Goal: Navigation & Orientation: Find specific page/section

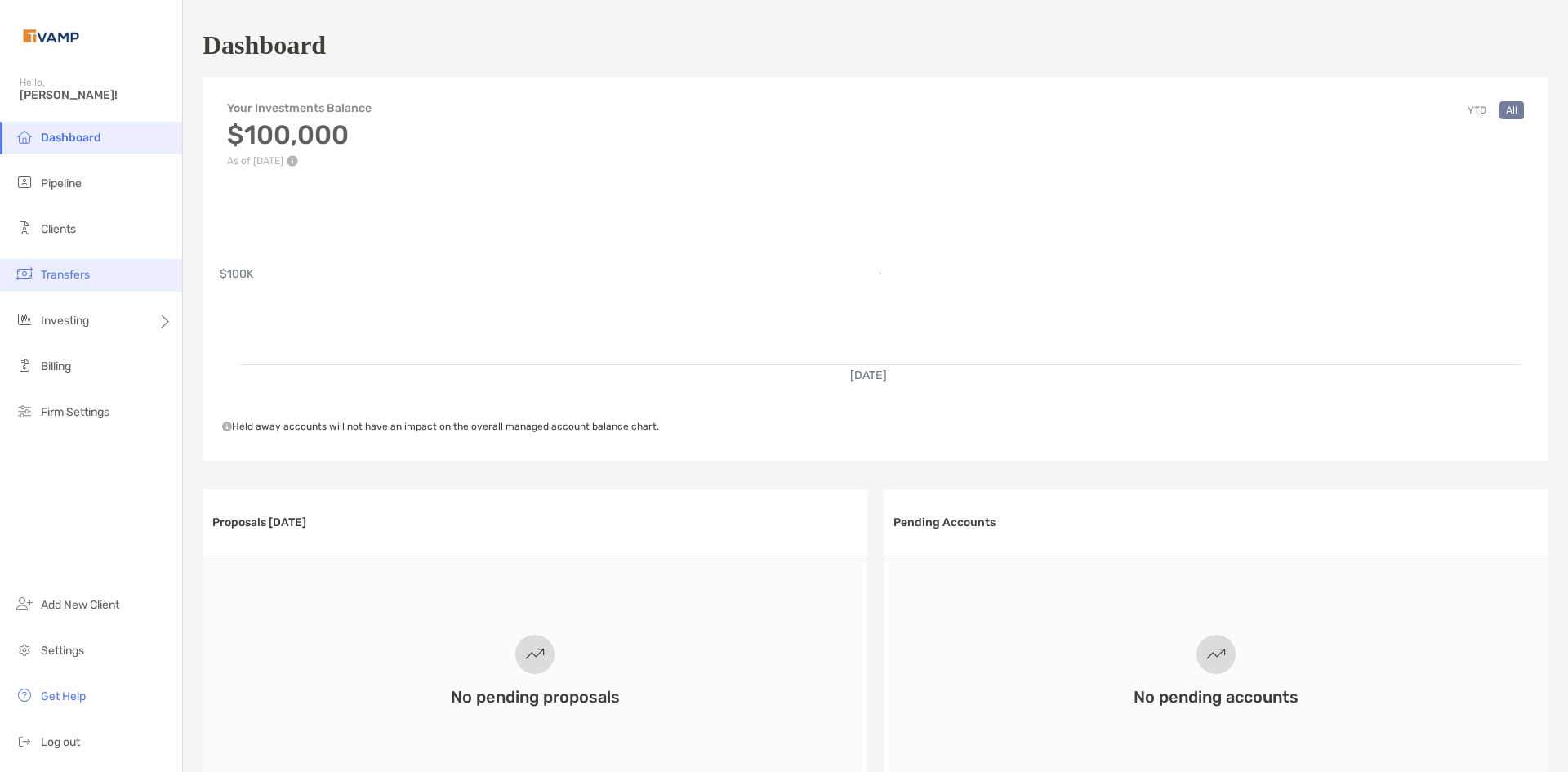
click at [51, 264] on li "Transfers" at bounding box center [91, 275] width 183 height 33
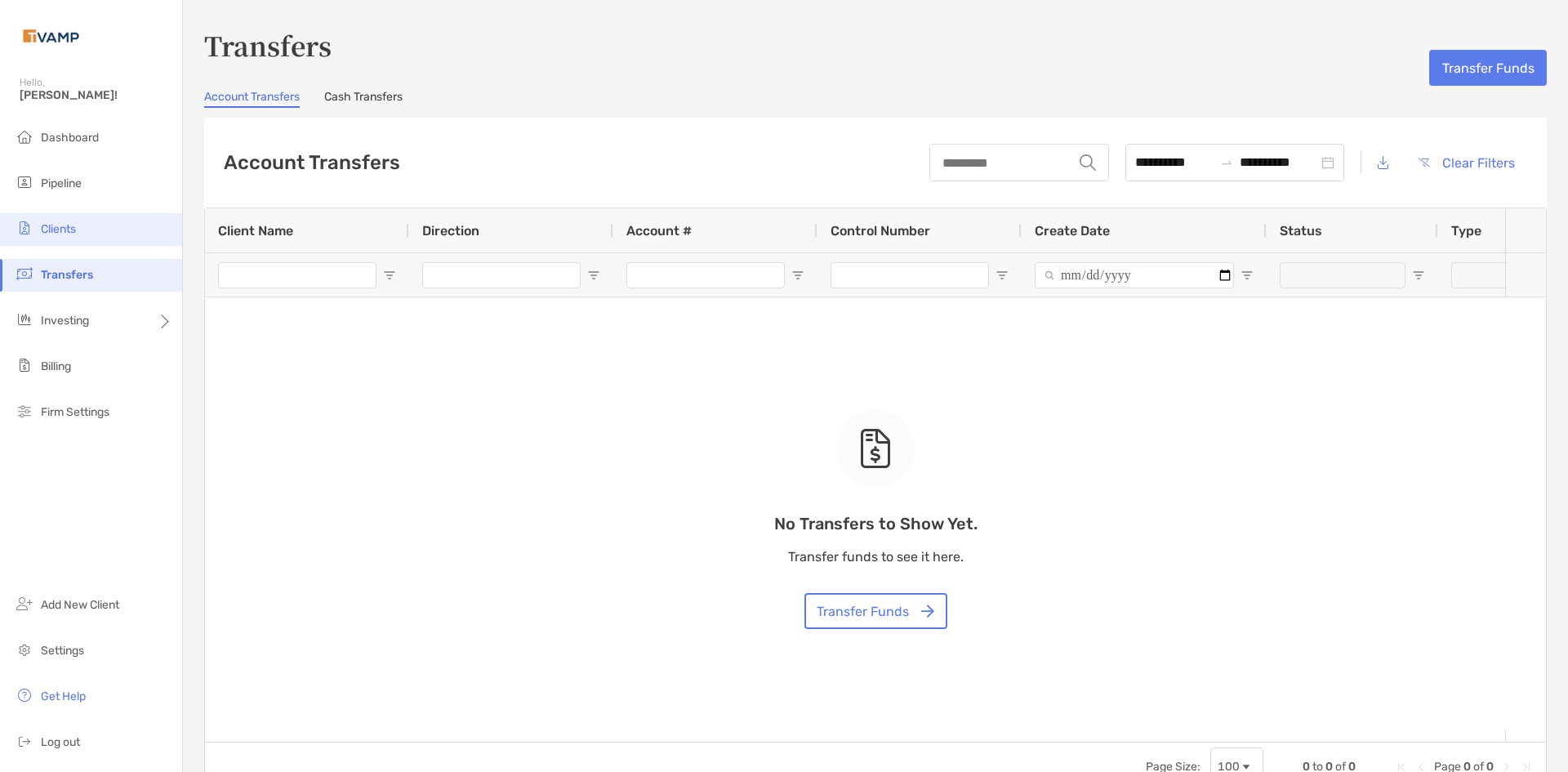
click at [67, 235] on span "Clients" at bounding box center [58, 229] width 35 height 14
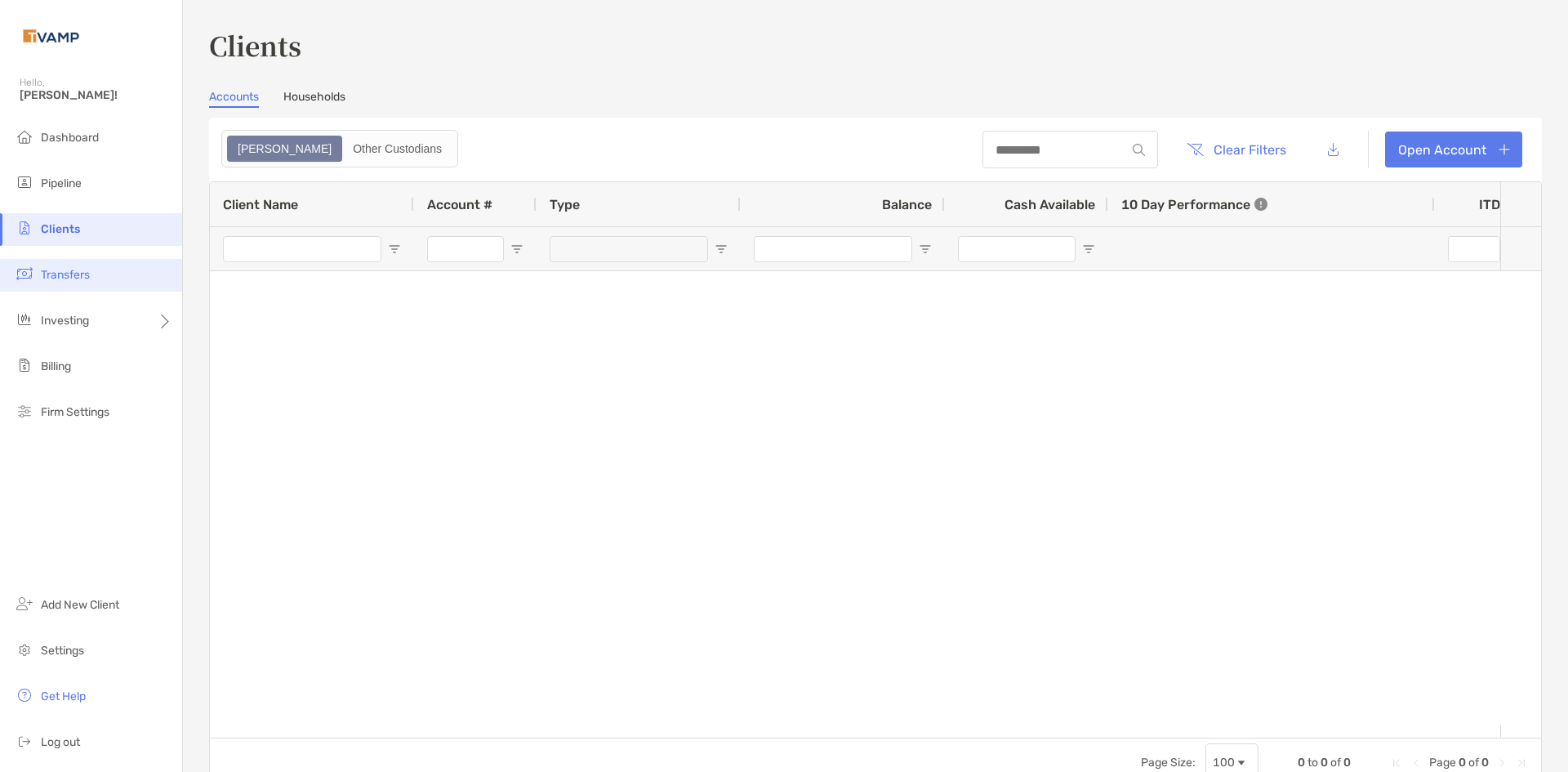
click at [63, 264] on li "Transfers" at bounding box center [91, 275] width 183 height 33
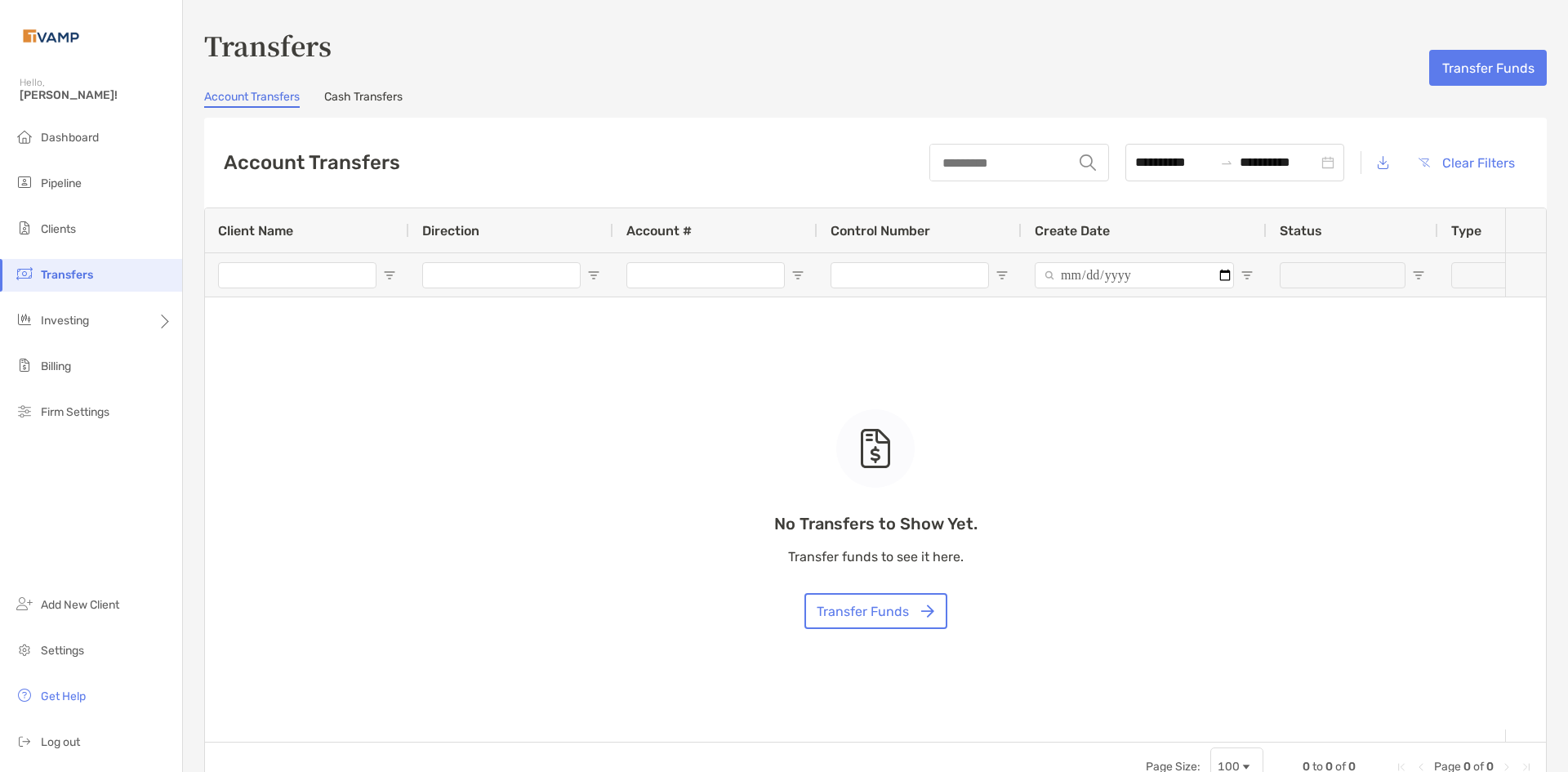
click at [380, 100] on link "Cash Transfers" at bounding box center [363, 99] width 79 height 18
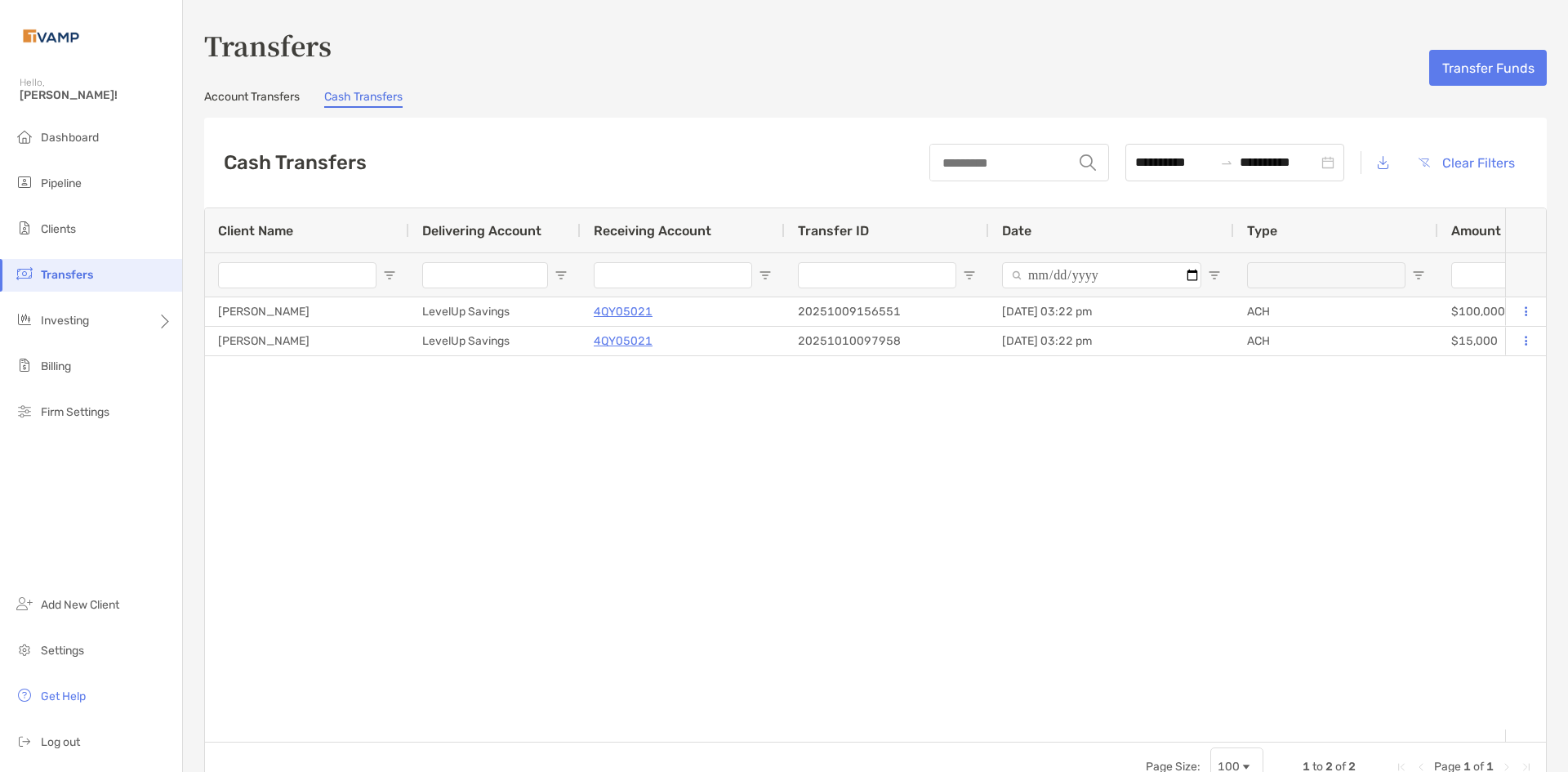
drag, startPoint x: 377, startPoint y: 105, endPoint x: 905, endPoint y: 477, distance: 645.9
click at [903, 486] on div "[PERSON_NAME] LevelUp Savings 4QY05021 20251009156551 [DATE] 03:22 pm ACH $100,…" at bounding box center [855, 513] width 1300 height 432
click at [53, 137] on span "Dashboard" at bounding box center [70, 137] width 58 height 14
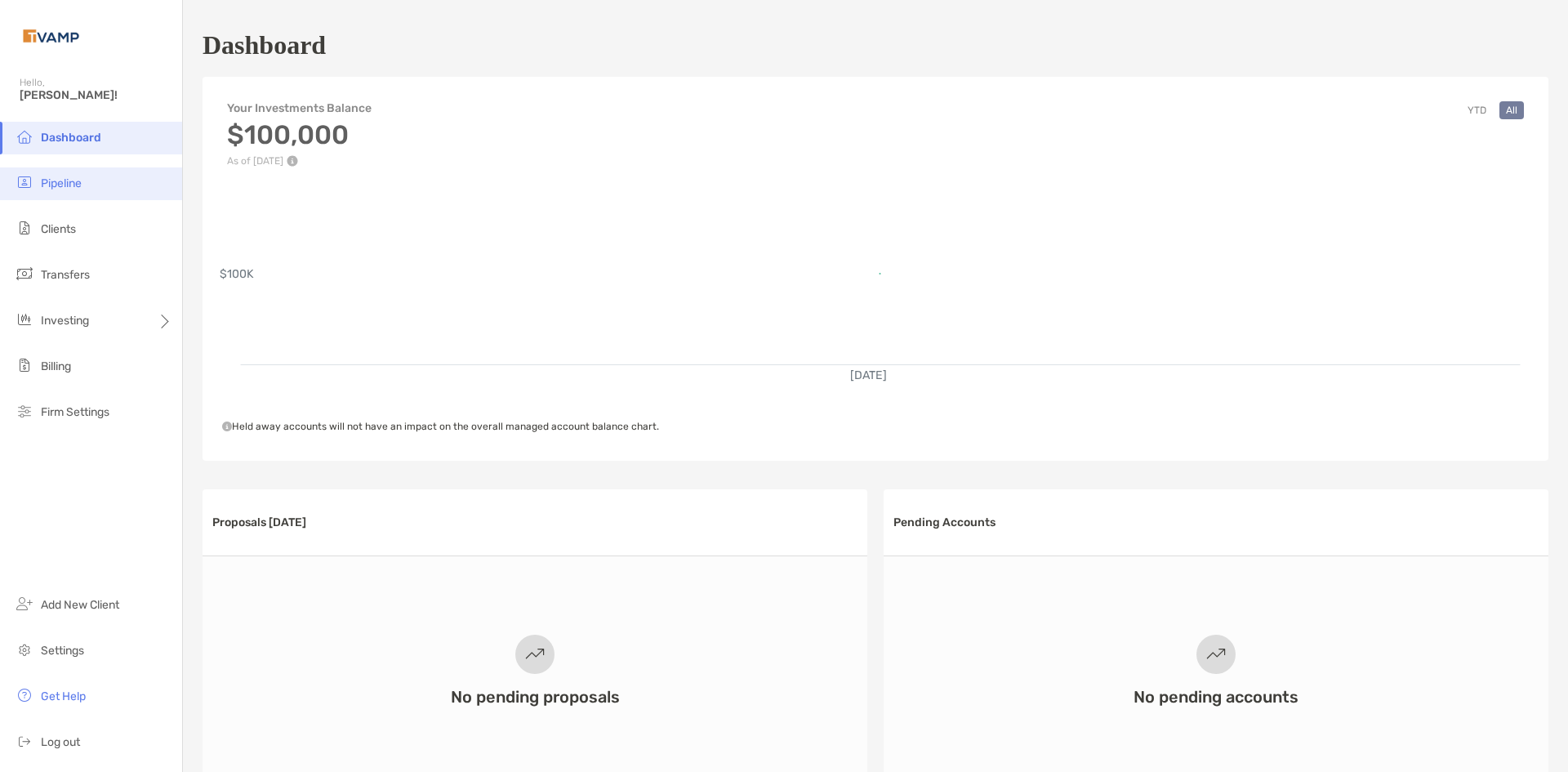
click at [86, 176] on li "Pipeline" at bounding box center [91, 184] width 183 height 33
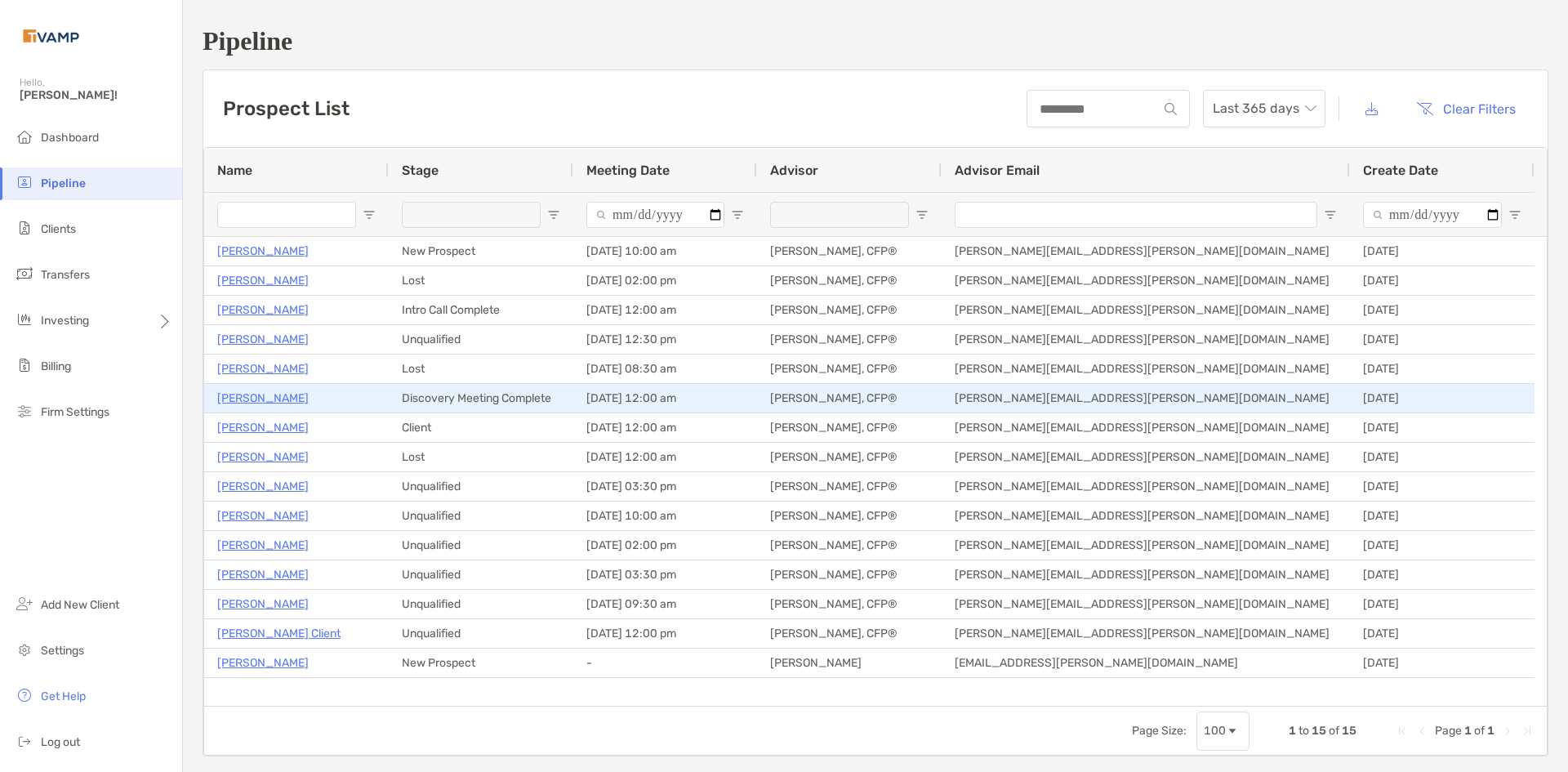
click at [249, 397] on p "[PERSON_NAME]" at bounding box center [262, 398] width 91 height 21
